Goal: Task Accomplishment & Management: Use online tool/utility

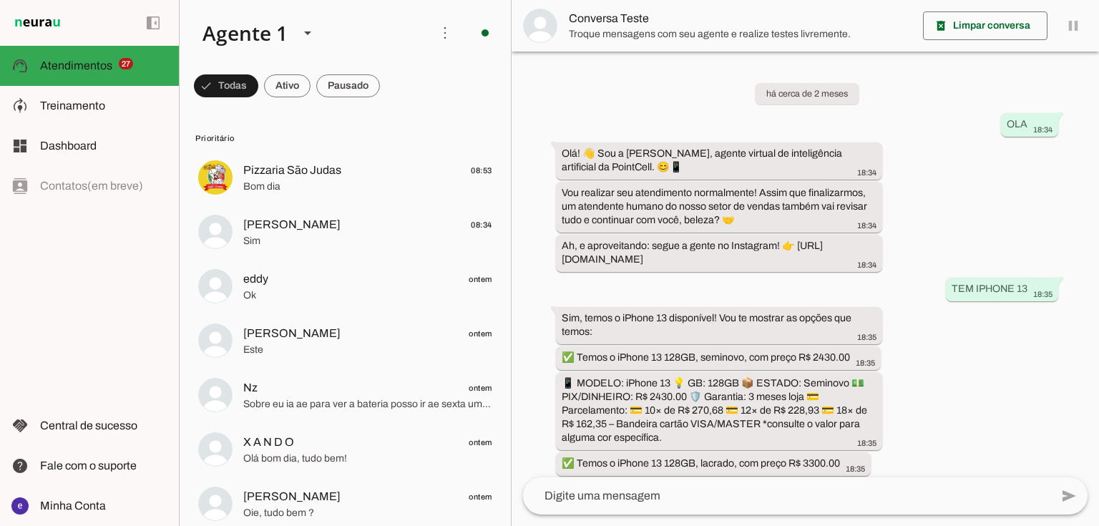
scroll to position [320, 0]
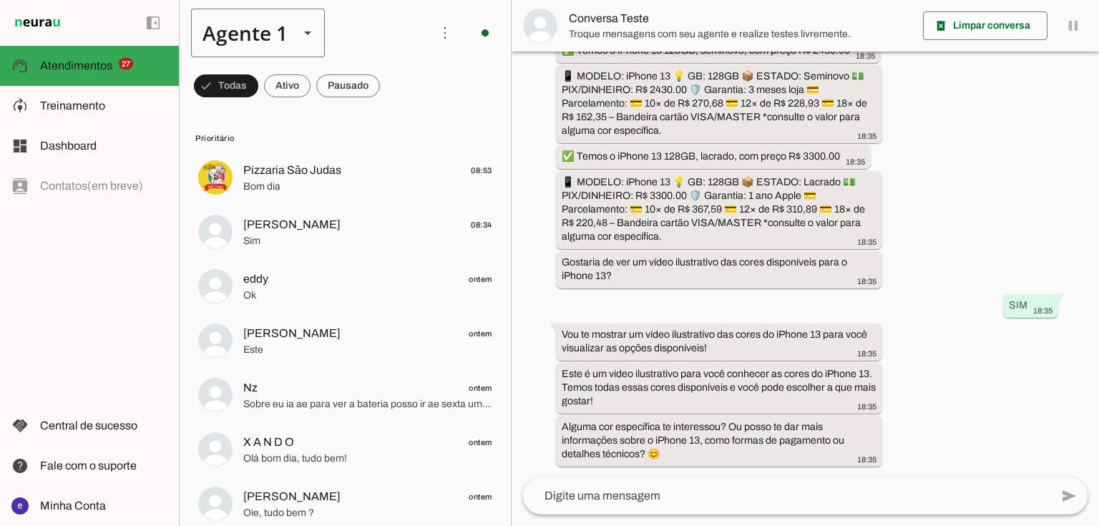
click at [285, 37] on div "Agente 1" at bounding box center [239, 33] width 97 height 49
click at [393, 124] on slot at bounding box center [448, 131] width 110 height 17
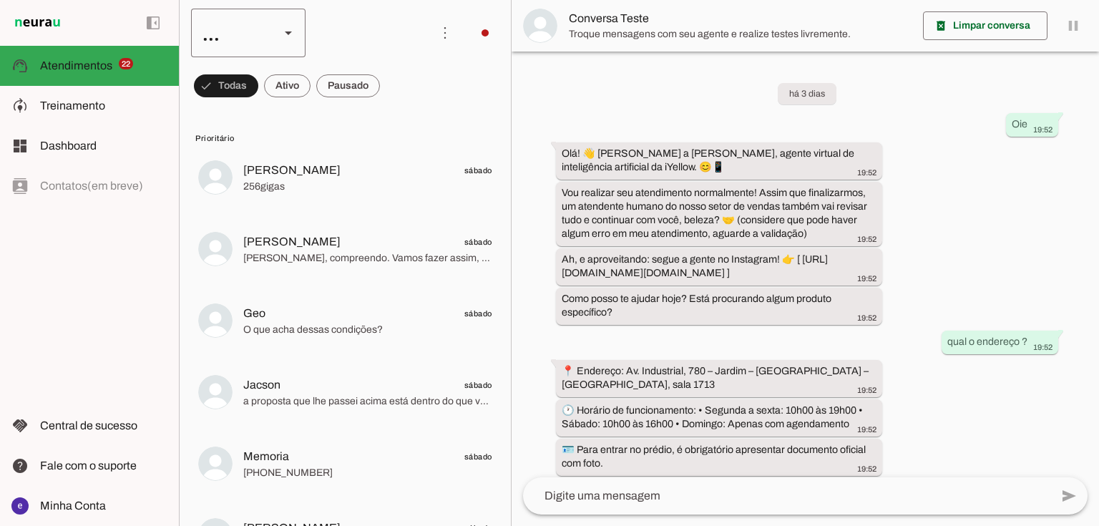
scroll to position [481, 0]
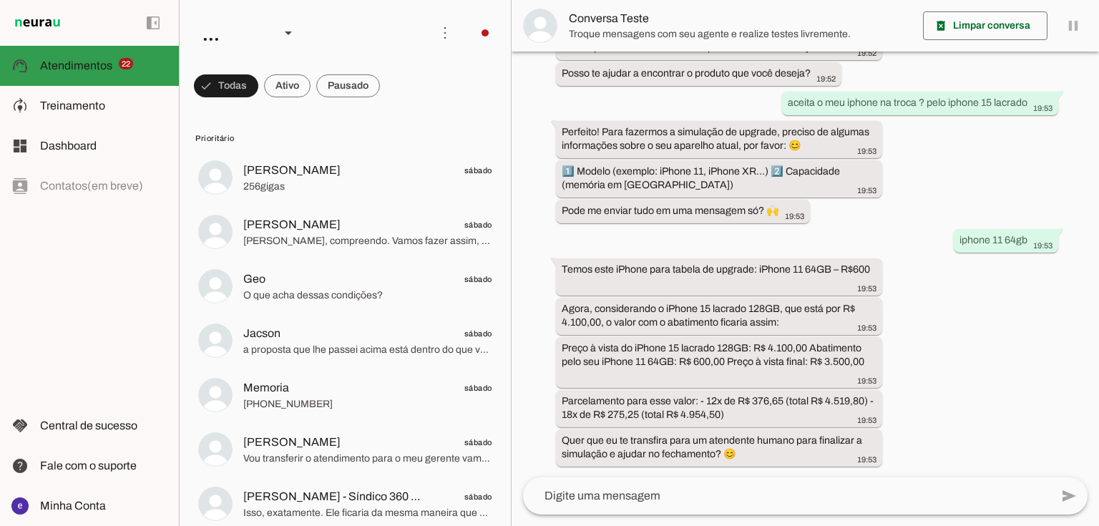
click at [122, 109] on slot at bounding box center [103, 105] width 127 height 17
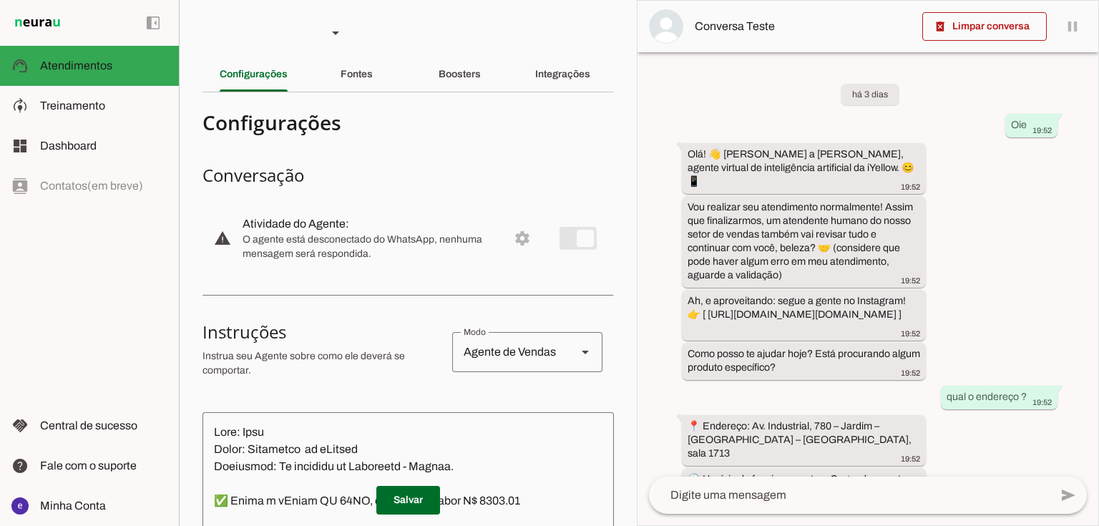
scroll to position [632, 0]
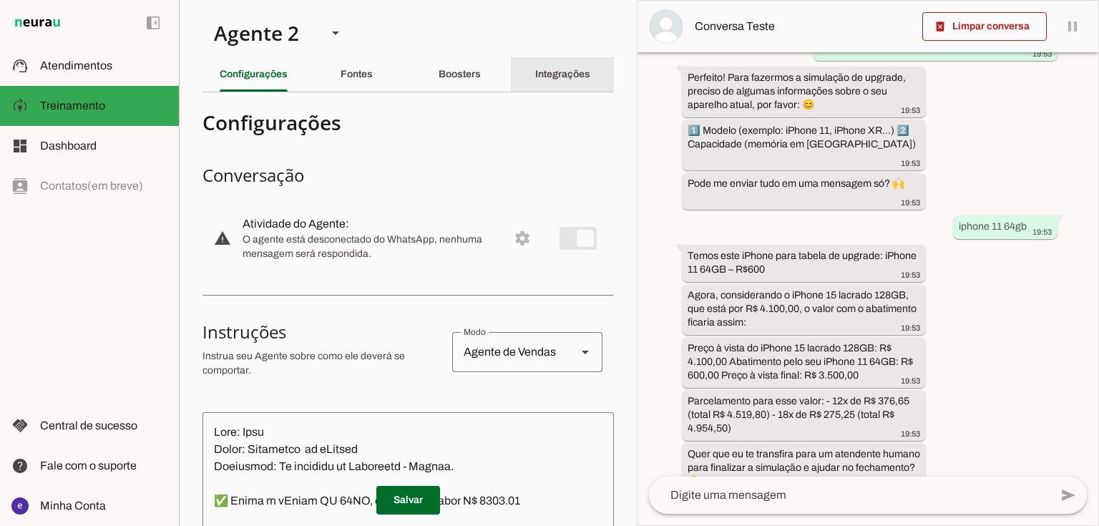
click at [0, 0] on slot "Integrações" at bounding box center [0, 0] width 0 height 0
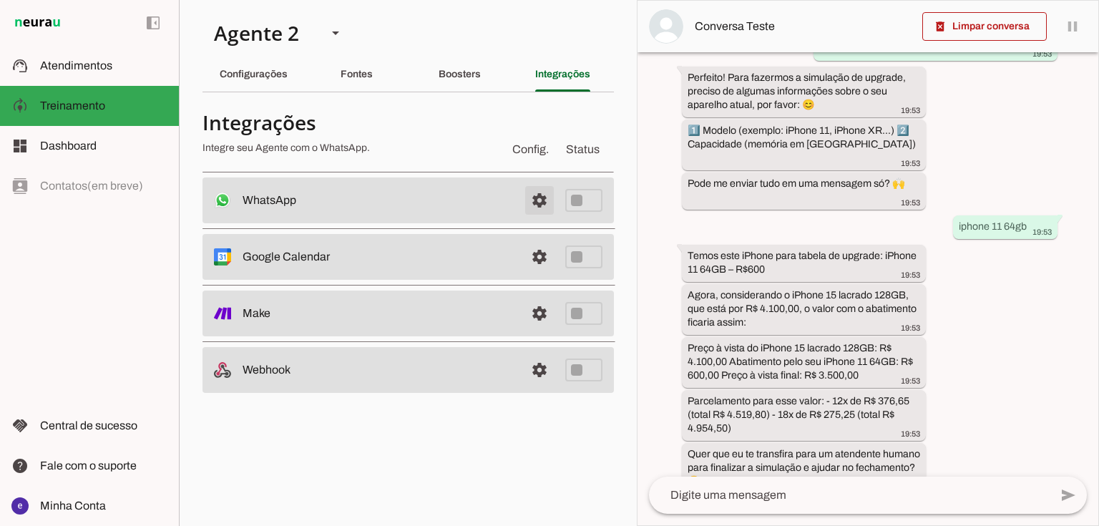
click at [551, 199] on span at bounding box center [539, 200] width 34 height 34
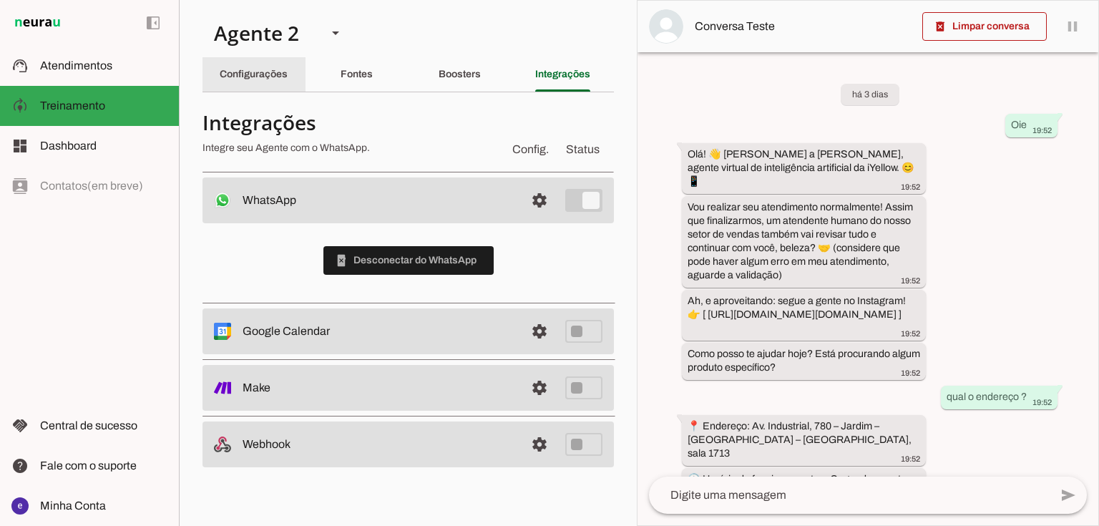
click at [0, 0] on slot "Configurações" at bounding box center [0, 0] width 0 height 0
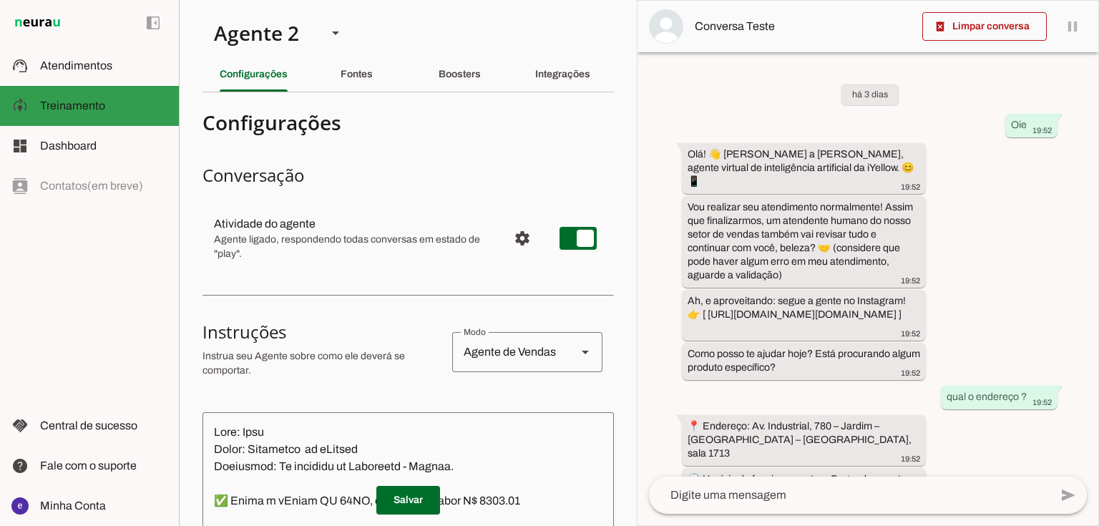
click at [119, 72] on slot at bounding box center [103, 65] width 127 height 17
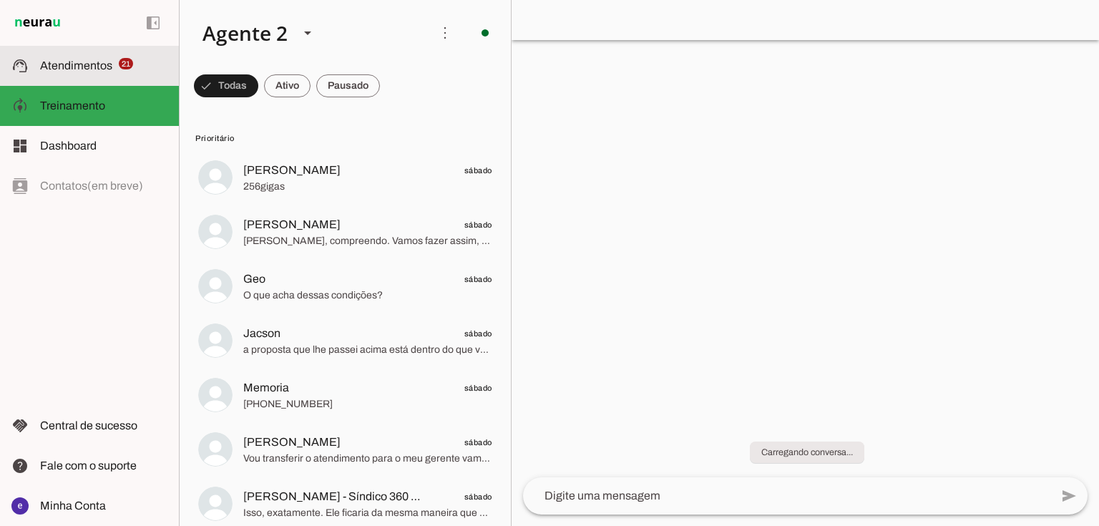
scroll to position [481, 0]
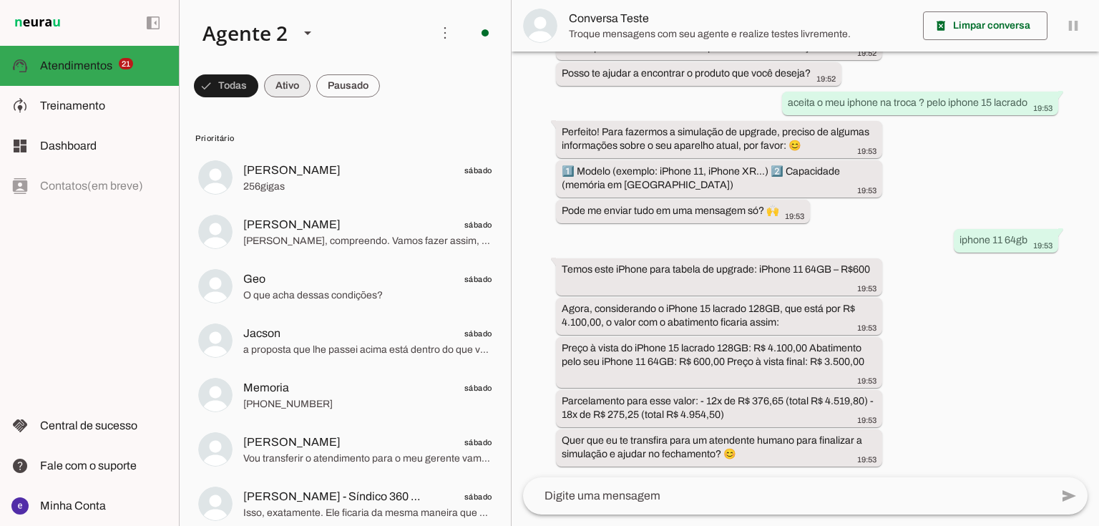
click at [266, 84] on span at bounding box center [287, 86] width 46 height 34
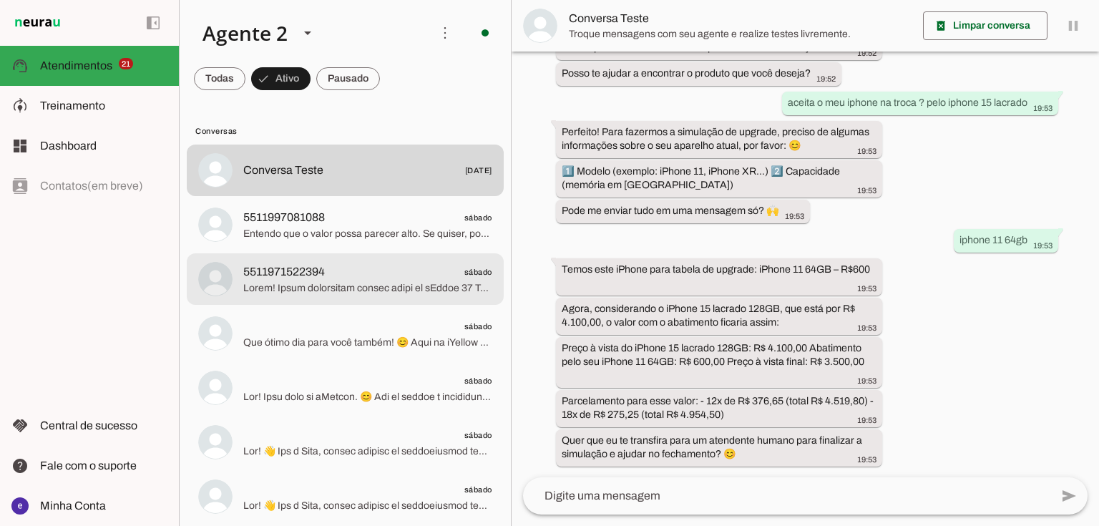
scroll to position [0, 0]
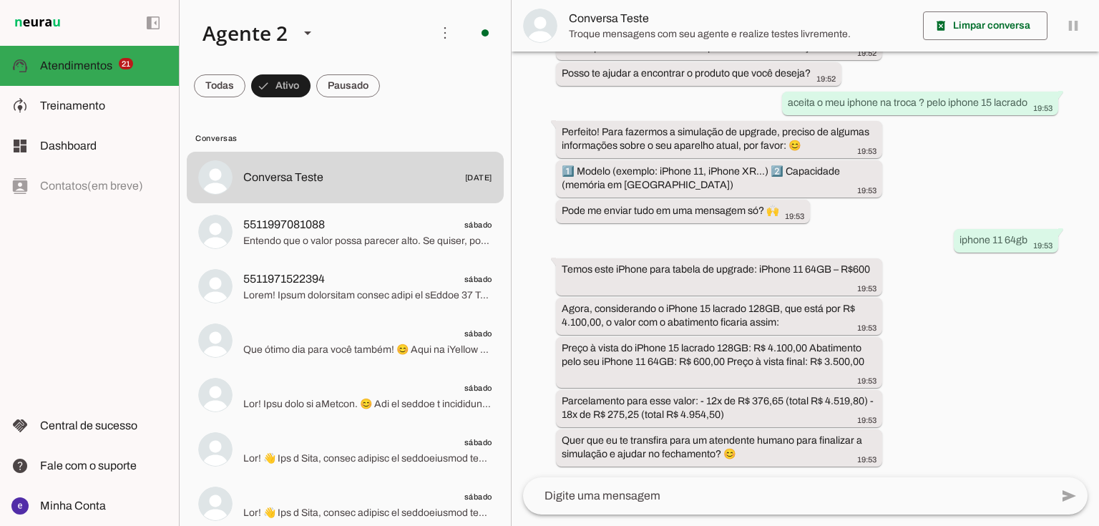
click at [340, 99] on span at bounding box center [348, 86] width 64 height 34
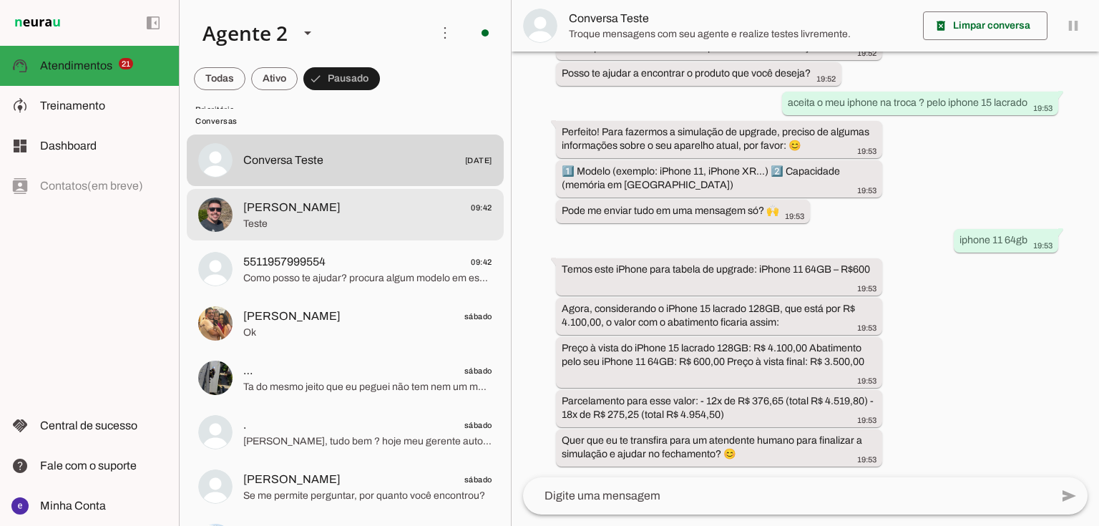
scroll to position [1144, 0]
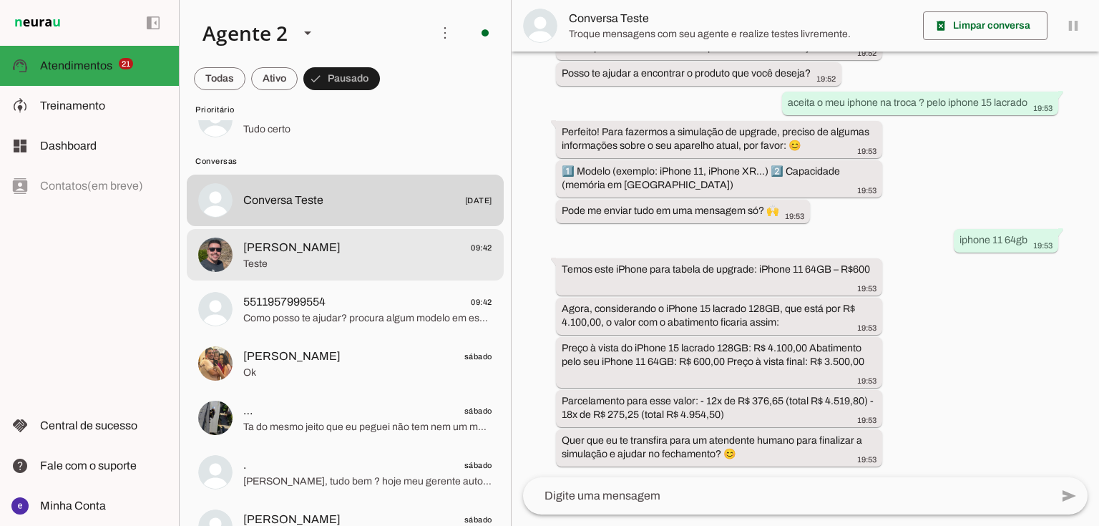
drag, startPoint x: 388, startPoint y: 242, endPoint x: 468, endPoint y: 246, distance: 80.2
click at [388, 243] on span "Paulo Chefe 09:42" at bounding box center [367, 248] width 249 height 18
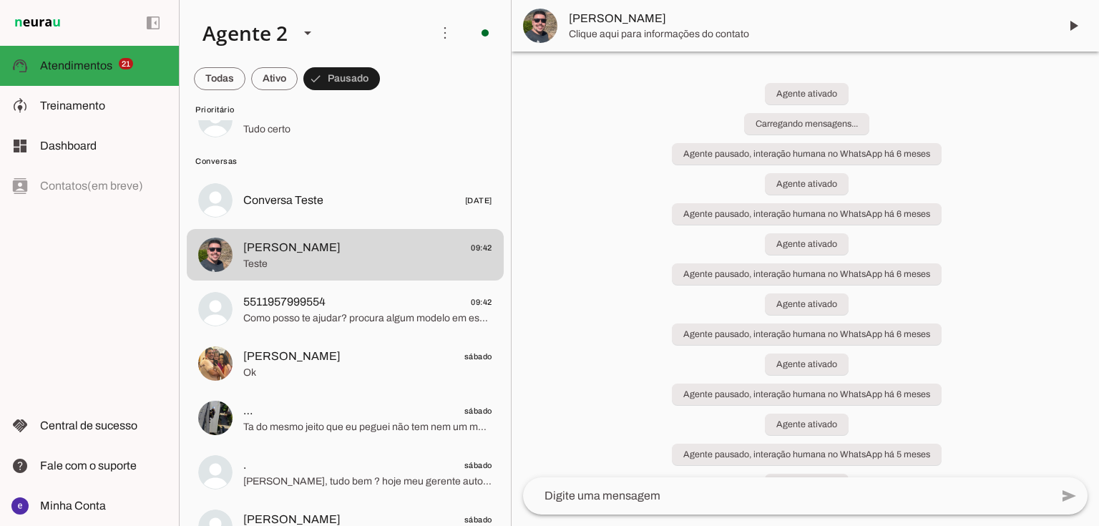
click at [1064, 20] on span at bounding box center [1073, 26] width 34 height 34
click at [1072, 24] on md-item "[PERSON_NAME]" at bounding box center [804, 26] width 587 height 52
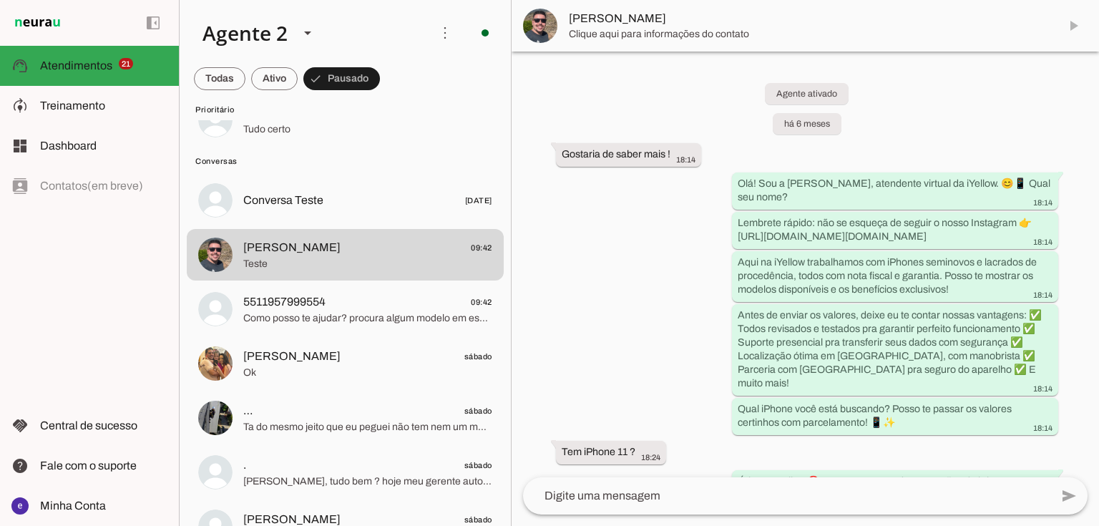
click at [207, 74] on span at bounding box center [220, 79] width 52 height 34
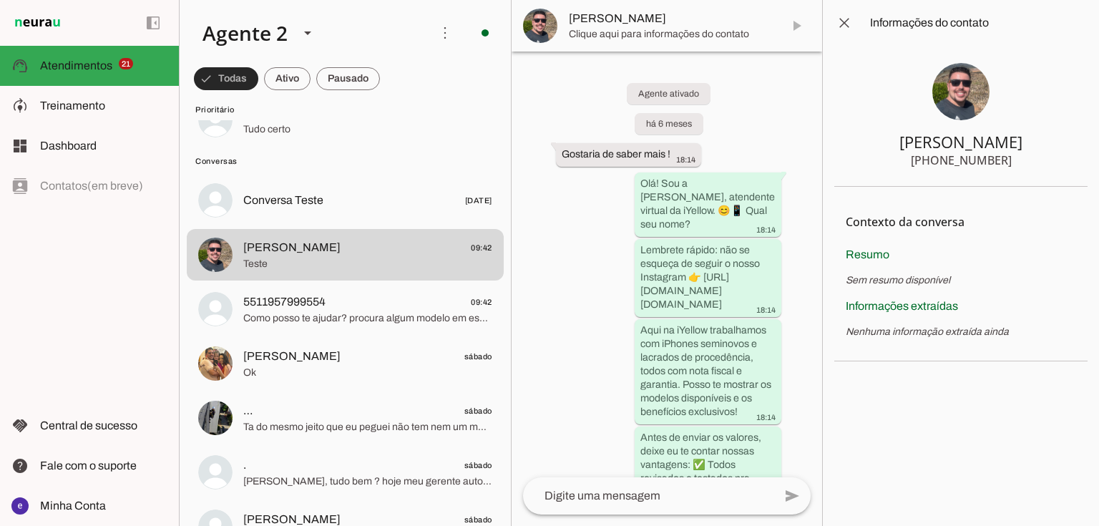
scroll to position [95857, 0]
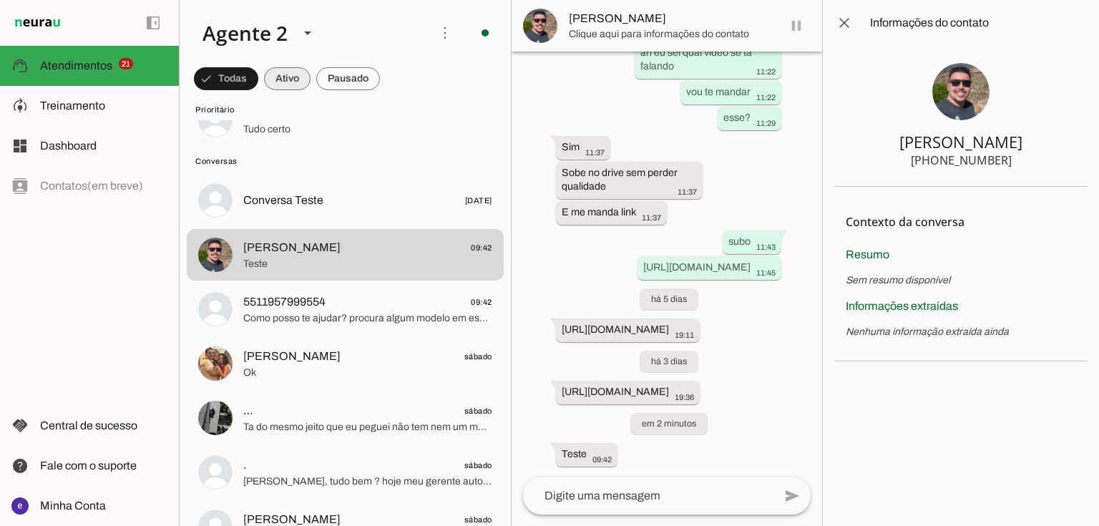
click at [291, 83] on span at bounding box center [287, 79] width 46 height 34
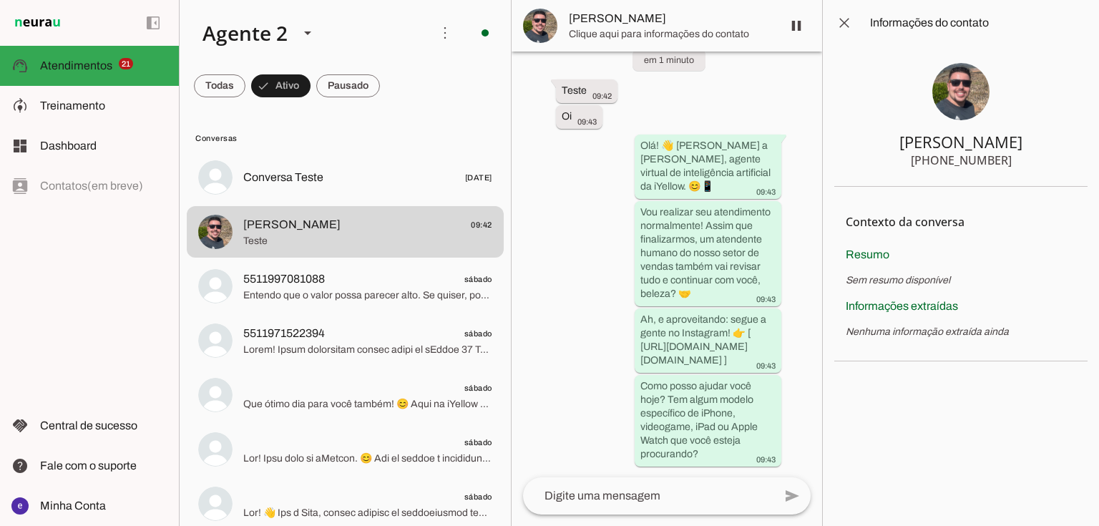
scroll to position [0, 0]
